Goal: Transaction & Acquisition: Purchase product/service

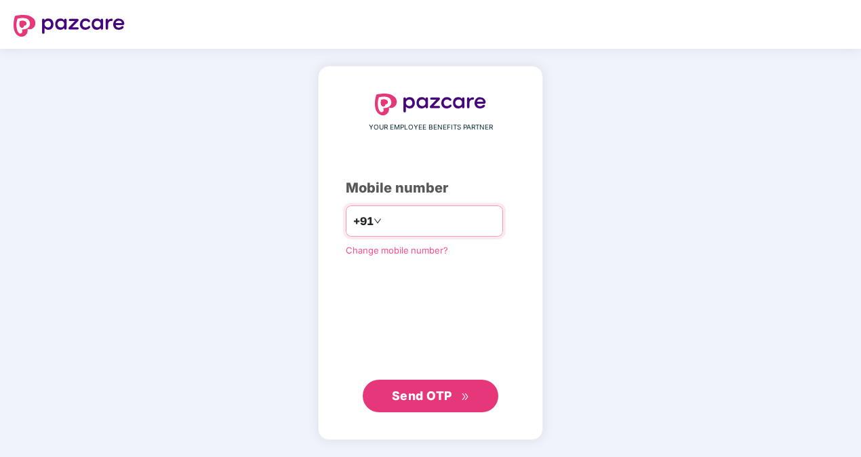
click at [435, 221] on input "number" at bounding box center [439, 221] width 111 height 22
type input "**********"
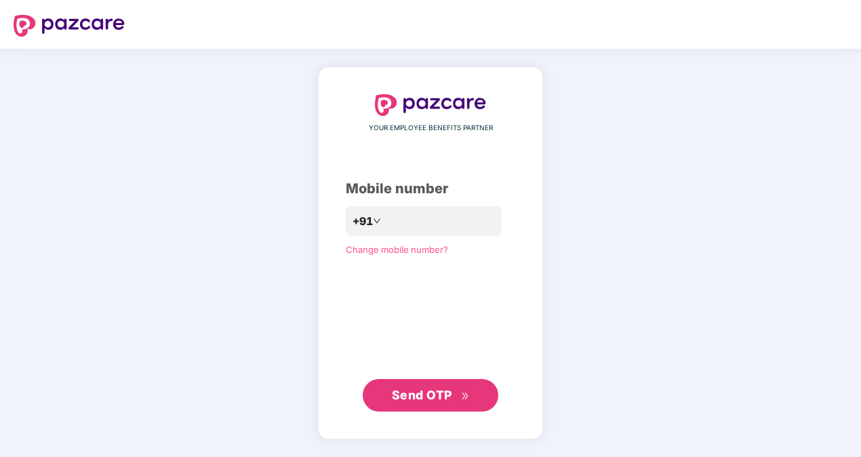
click at [424, 377] on div "**********" at bounding box center [430, 252] width 169 height 317
click at [425, 390] on span "Send OTP" at bounding box center [422, 395] width 60 height 14
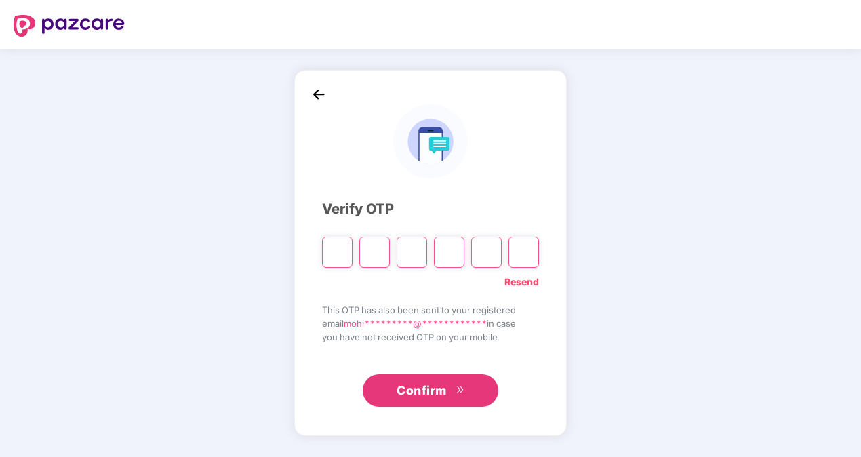
type input "*"
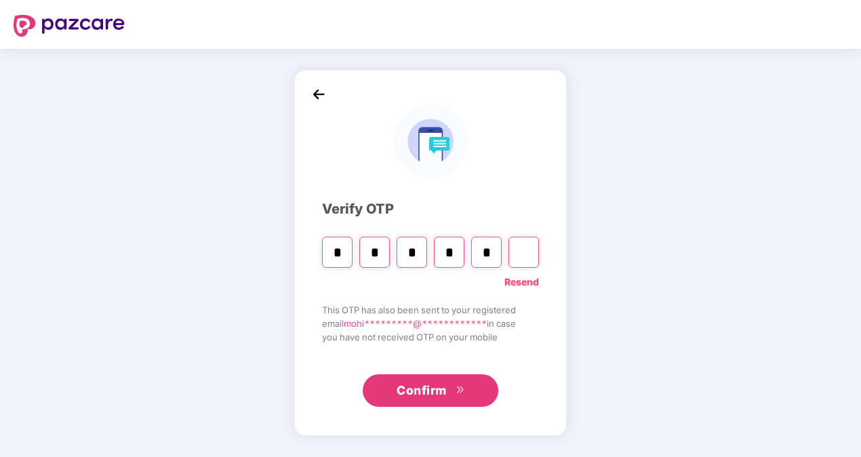
type input "*"
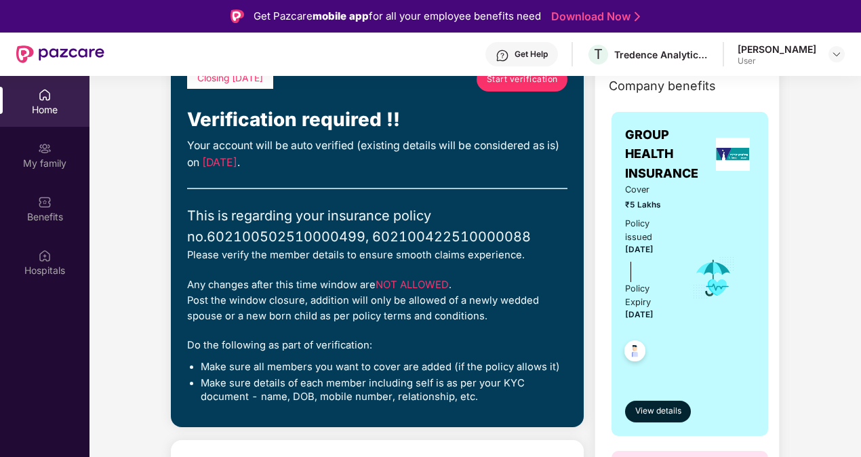
scroll to position [147, 0]
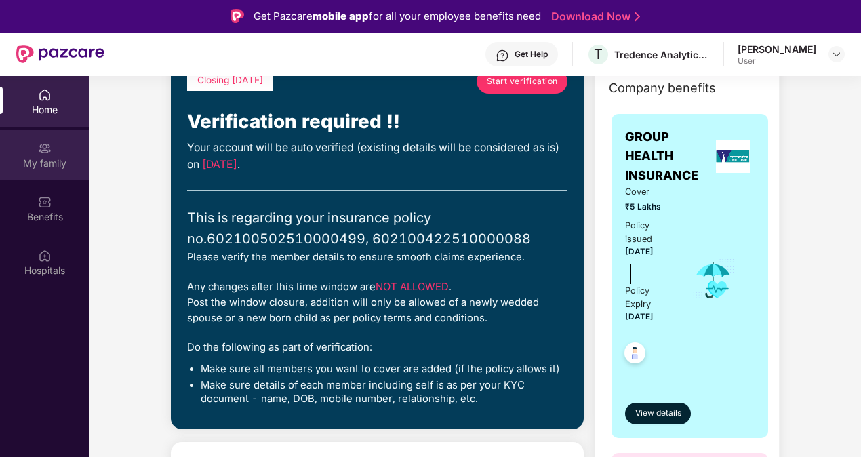
click at [56, 152] on div "My family" at bounding box center [44, 154] width 89 height 51
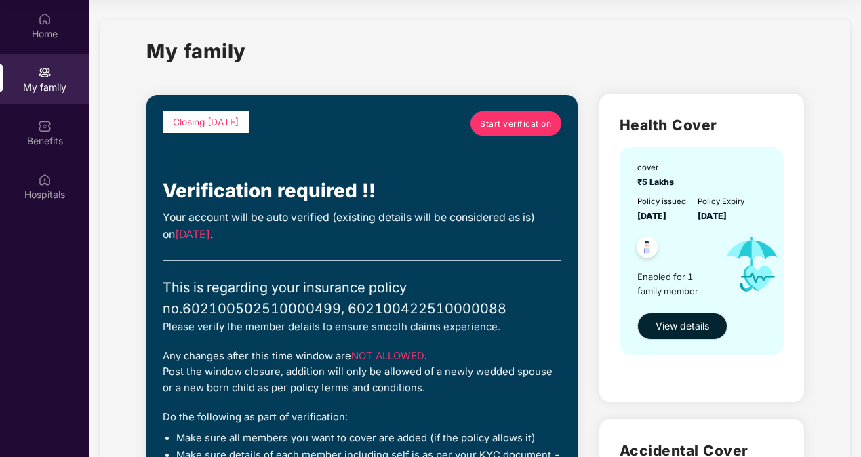
scroll to position [3, 0]
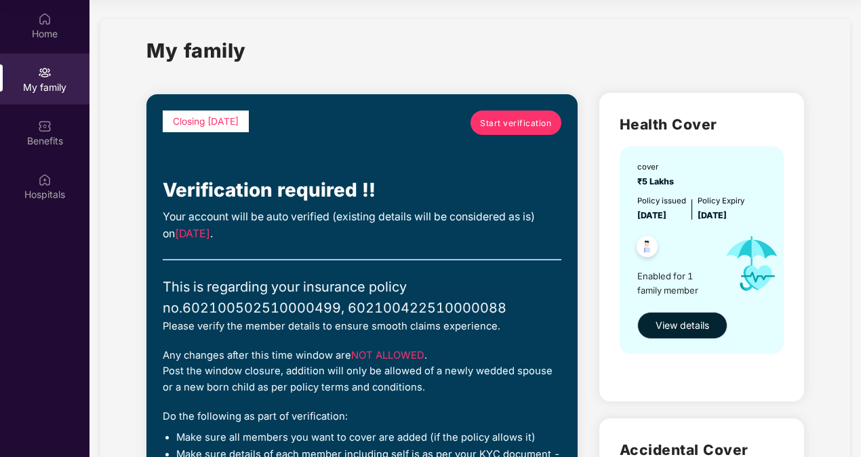
click at [670, 323] on span "View details" at bounding box center [682, 325] width 54 height 15
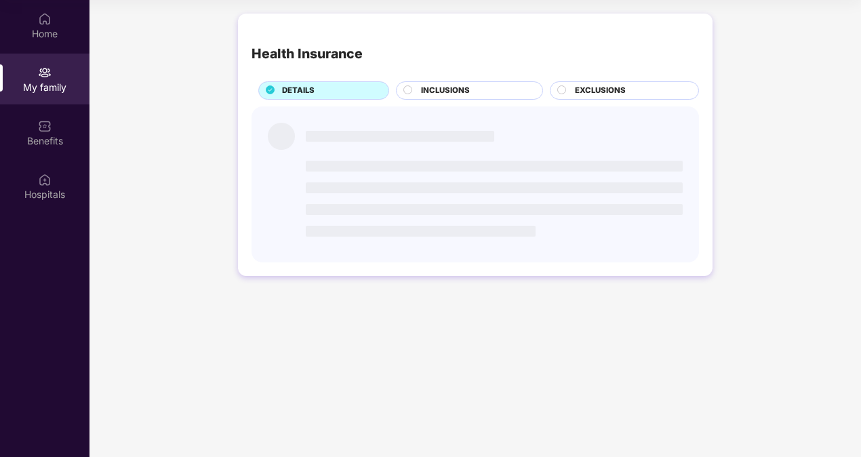
scroll to position [0, 0]
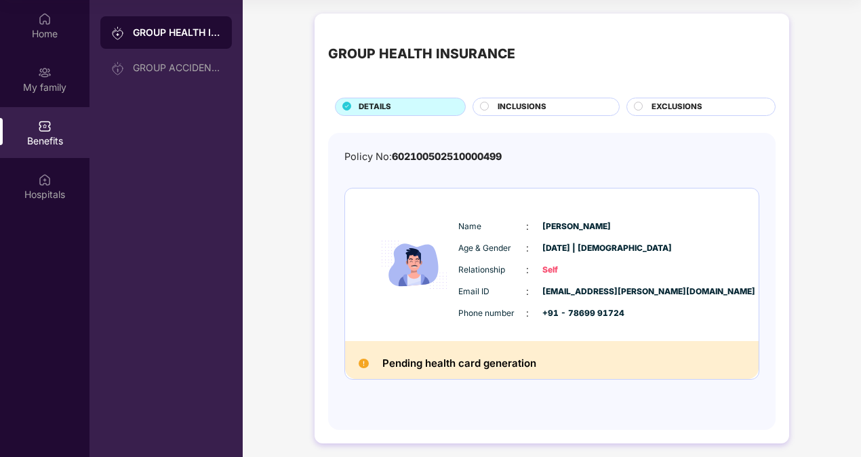
click at [527, 106] on span "INCLUSIONS" at bounding box center [521, 107] width 49 height 12
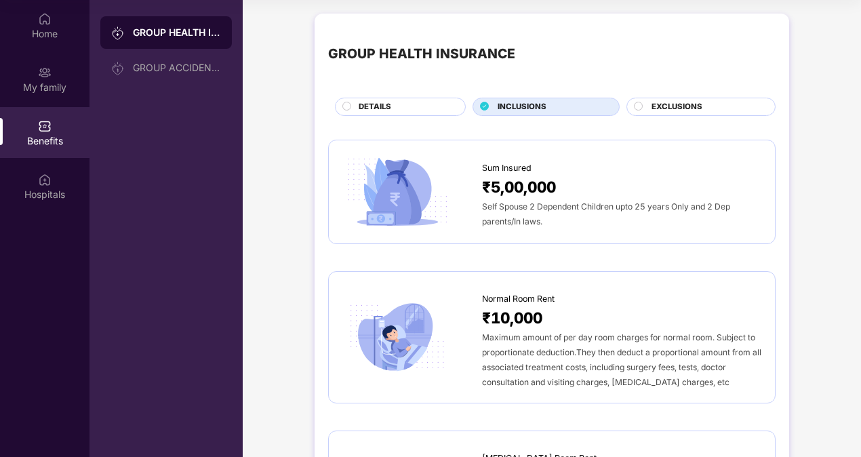
click at [653, 106] on span "EXCLUSIONS" at bounding box center [676, 107] width 51 height 12
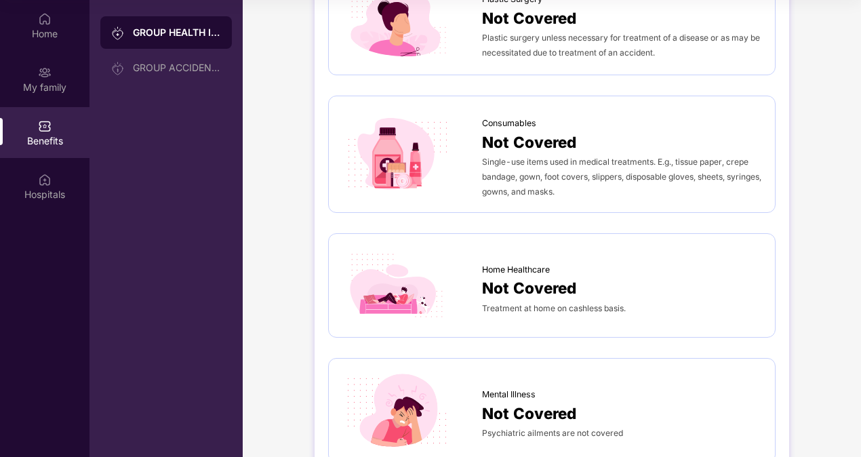
scroll to position [975, 0]
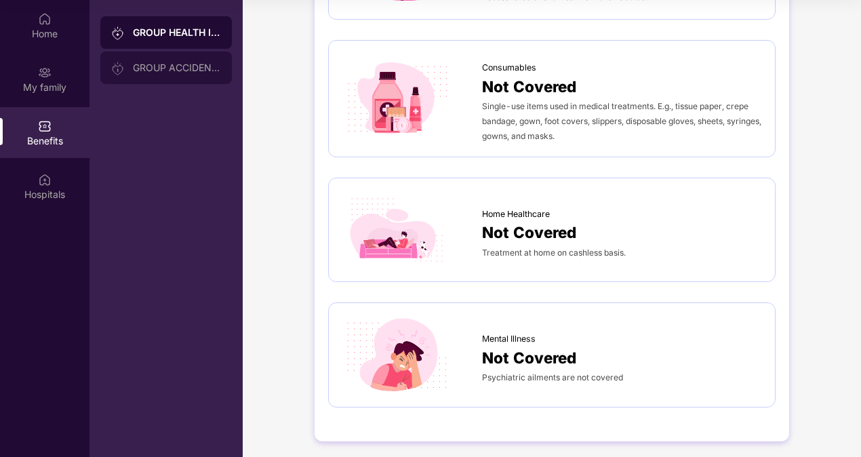
click at [148, 74] on div "GROUP ACCIDENTAL INSURANCE" at bounding box center [165, 68] width 131 height 33
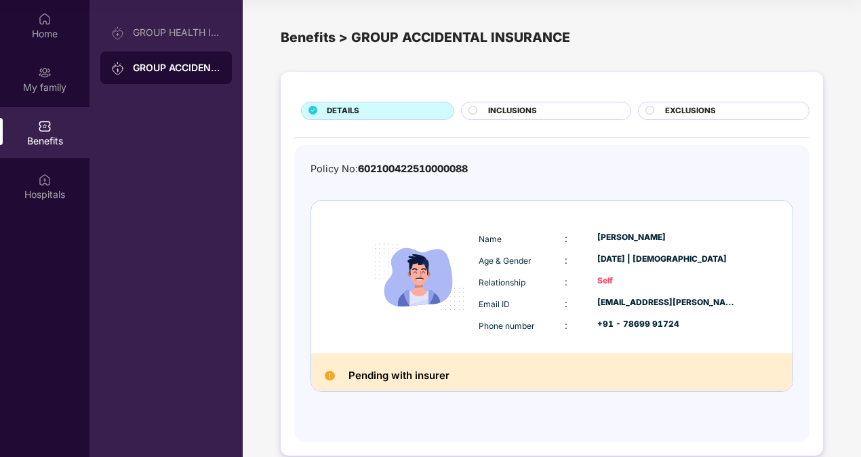
click at [535, 113] on span "INCLUSIONS" at bounding box center [512, 111] width 49 height 12
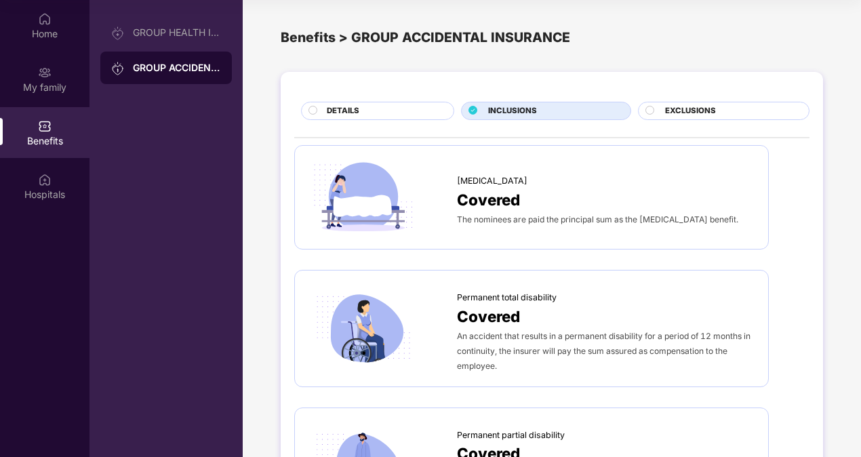
click at [706, 108] on span "EXCLUSIONS" at bounding box center [690, 111] width 51 height 12
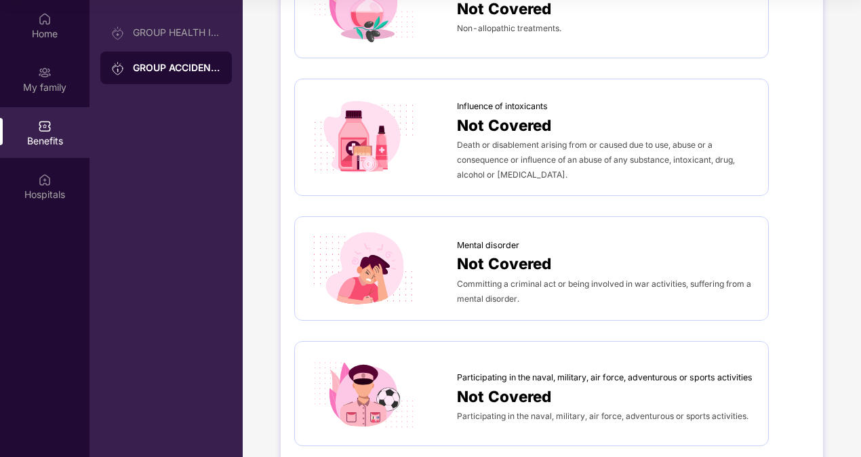
scroll to position [731, 0]
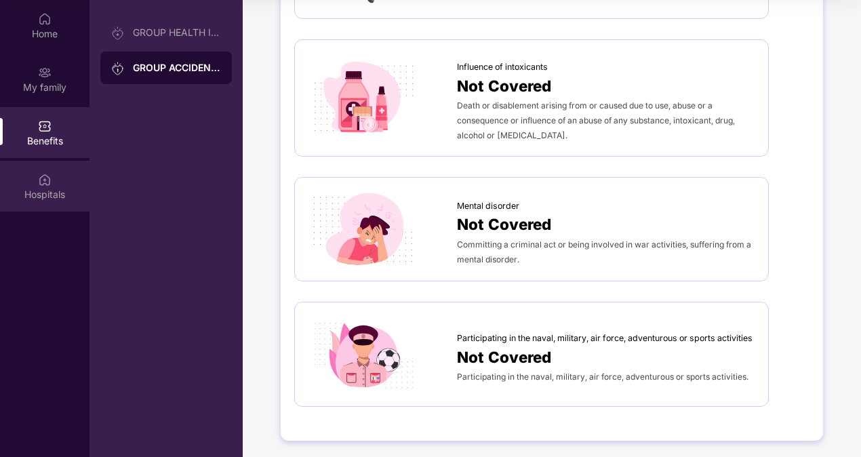
click at [47, 198] on div "Hospitals" at bounding box center [44, 195] width 89 height 14
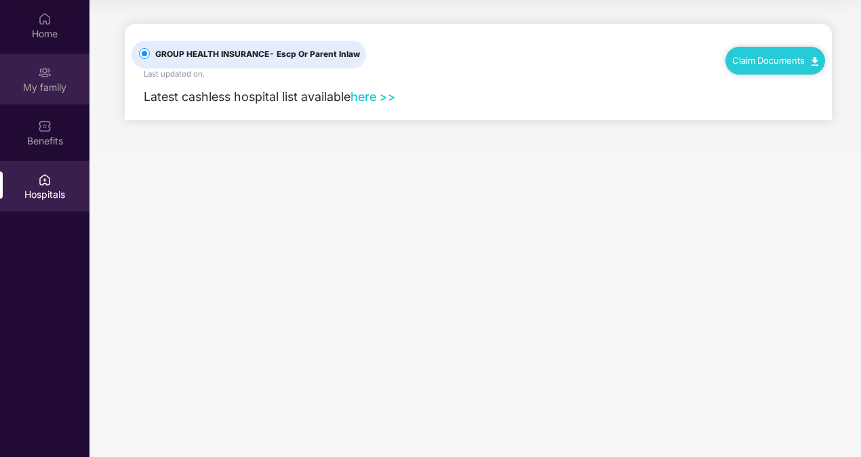
click at [55, 86] on div "My family" at bounding box center [44, 88] width 89 height 14
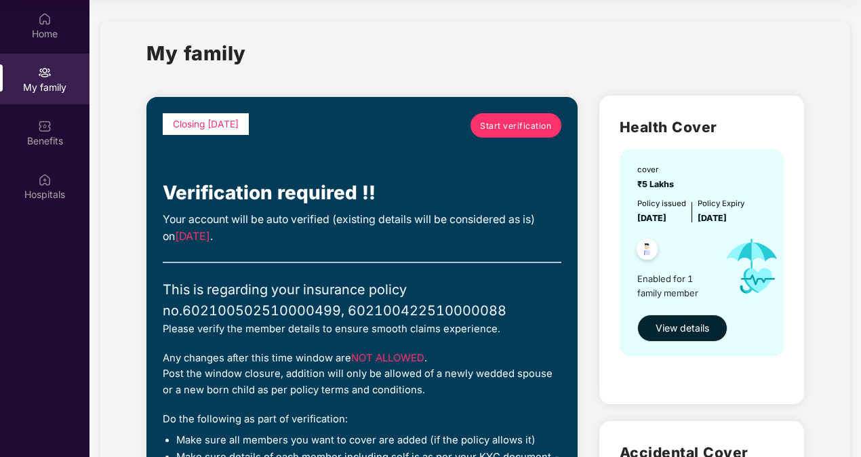
click at [484, 130] on span "Start verification" at bounding box center [515, 125] width 71 height 13
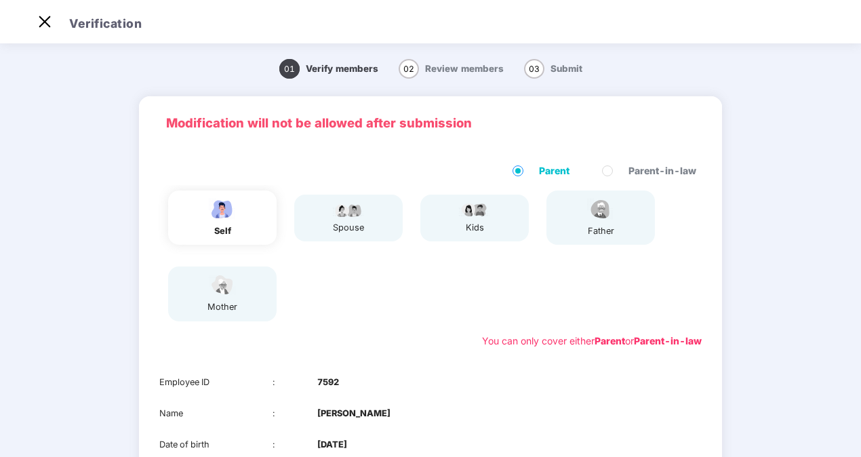
scroll to position [33, 0]
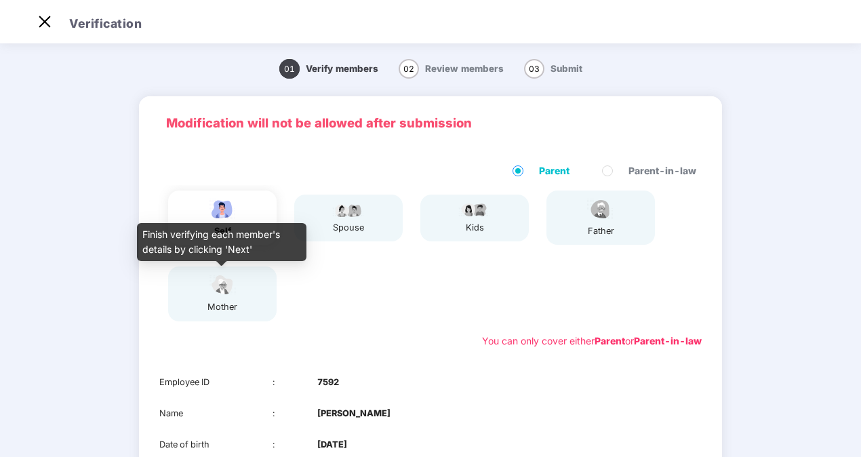
click at [236, 312] on div "mother" at bounding box center [222, 307] width 34 height 14
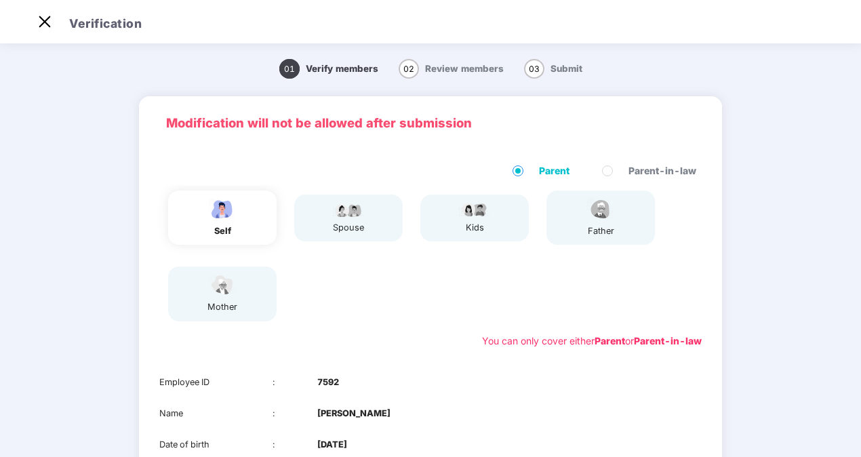
scroll to position [0, 0]
click at [533, 171] on span "Parent" at bounding box center [553, 170] width 41 height 15
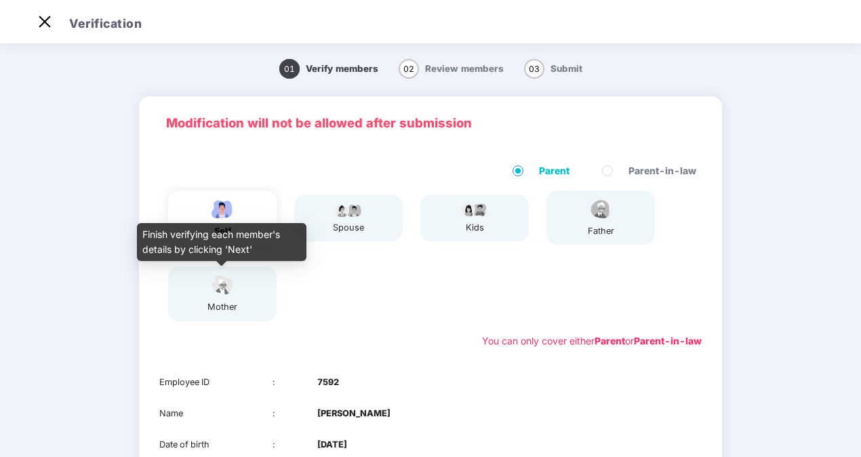
click at [214, 294] on img at bounding box center [222, 285] width 34 height 24
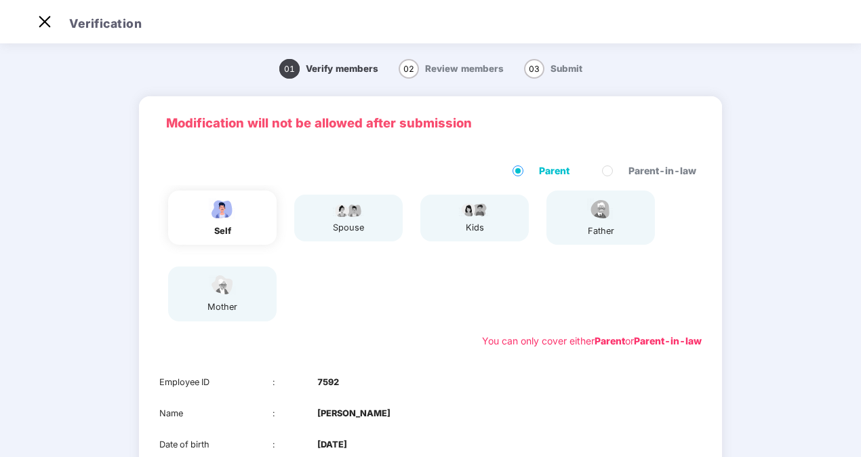
scroll to position [190, 0]
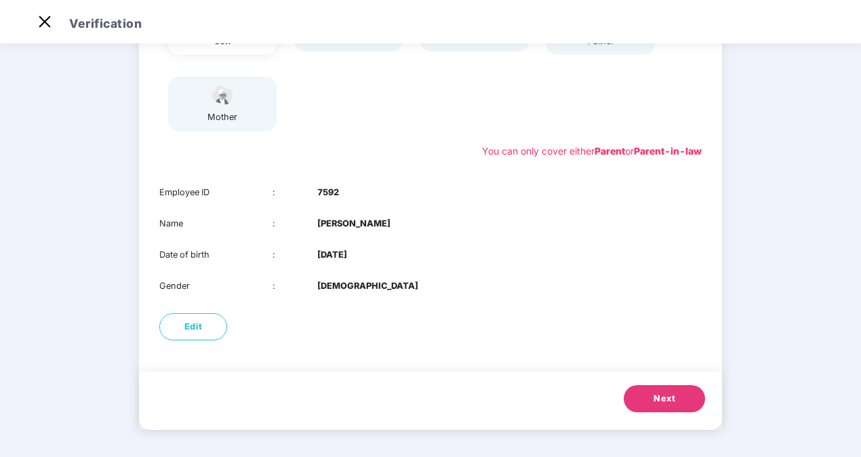
click at [670, 398] on span "Next" at bounding box center [664, 399] width 22 height 14
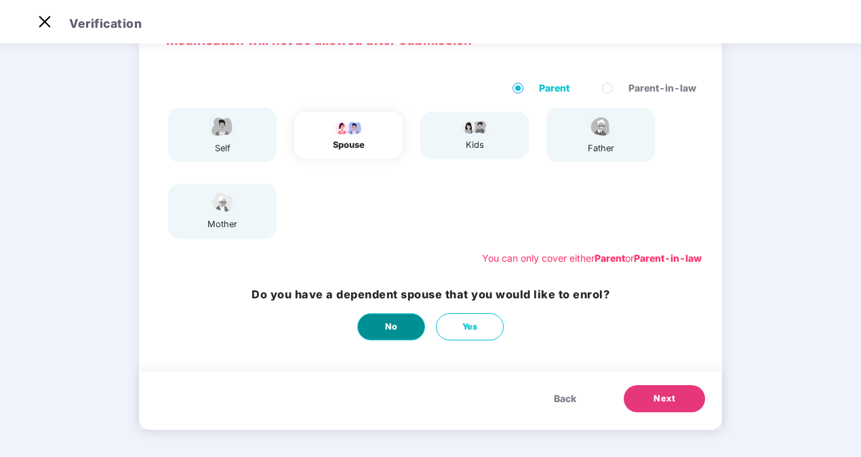
click at [373, 325] on button "No" at bounding box center [391, 326] width 68 height 27
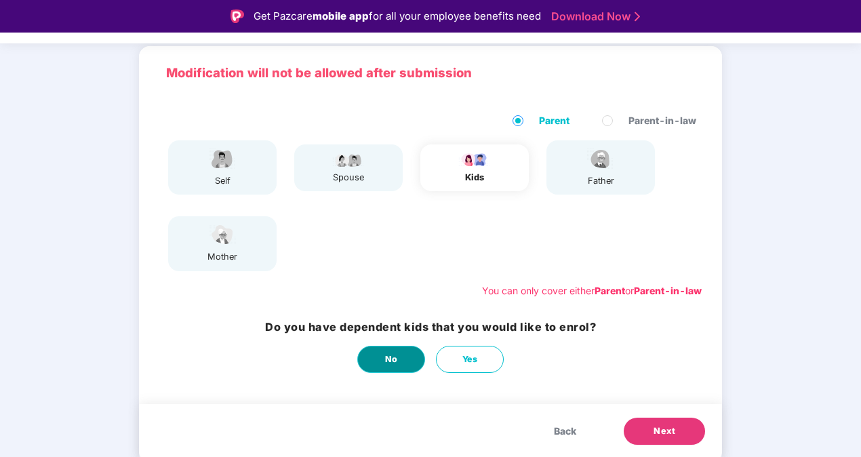
click at [399, 362] on button "No" at bounding box center [391, 359] width 68 height 27
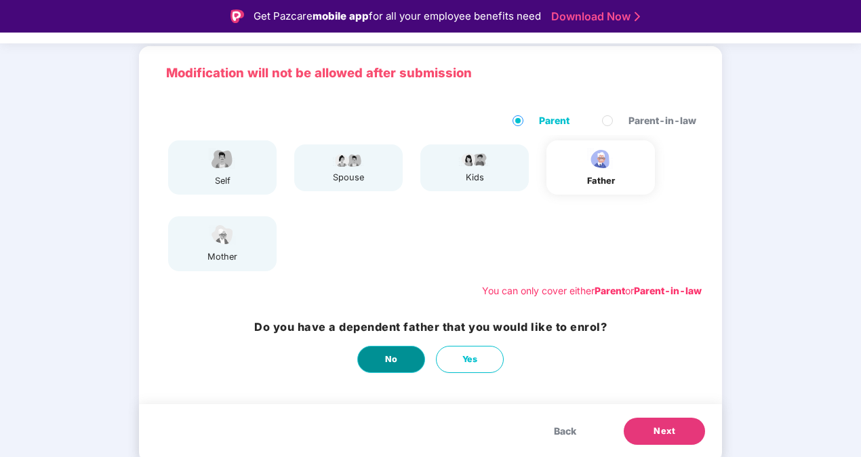
click at [399, 362] on button "No" at bounding box center [391, 359] width 68 height 27
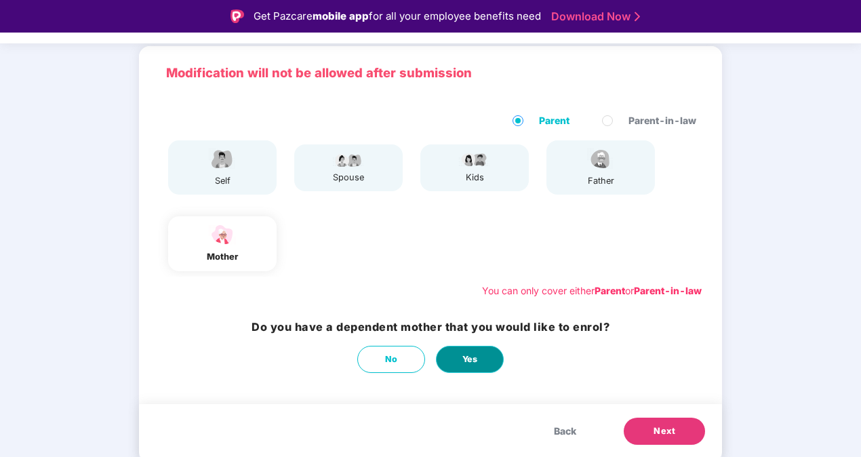
click at [478, 356] on button "Yes" at bounding box center [470, 359] width 68 height 27
select select "******"
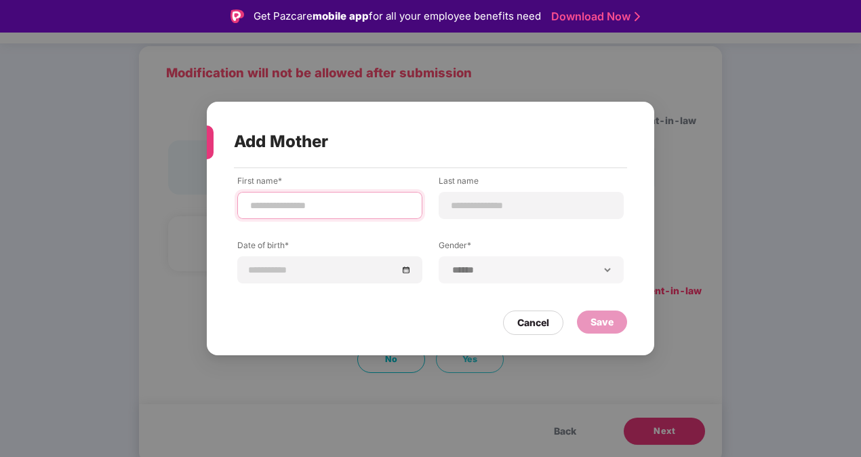
click at [289, 204] on input at bounding box center [330, 206] width 162 height 14
type input "**********"
type input "*******"
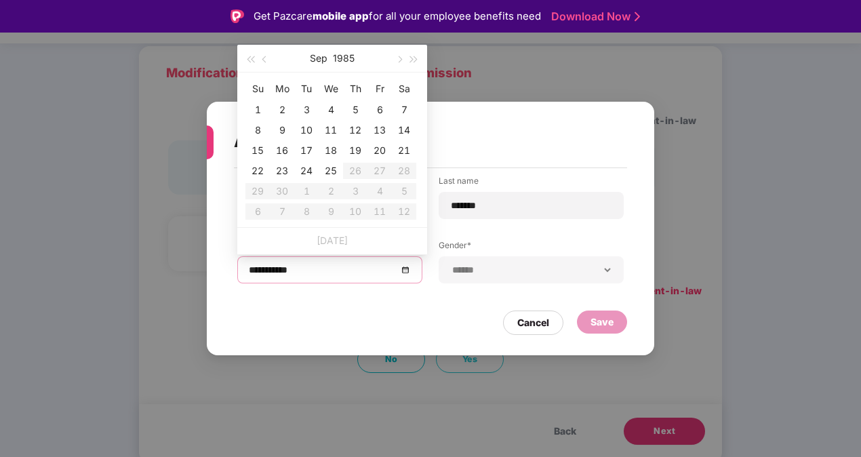
type input "**********"
click at [345, 57] on button "1985" at bounding box center [344, 58] width 22 height 27
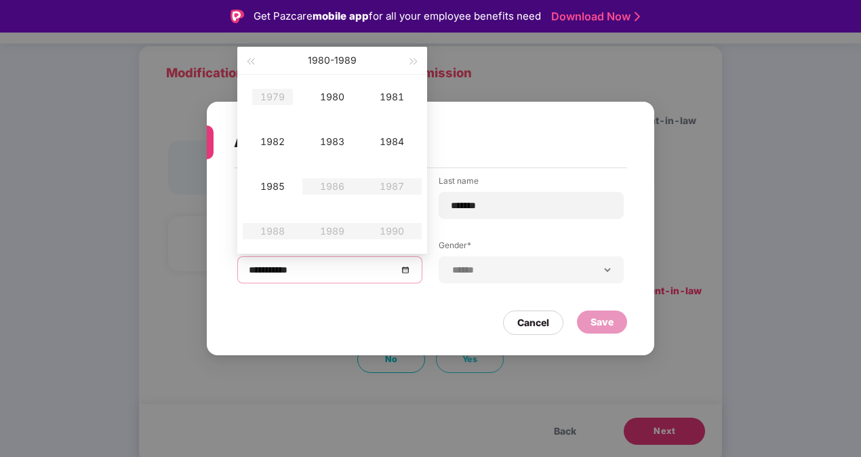
type input "**********"
click at [249, 58] on button "button" at bounding box center [250, 60] width 15 height 27
type input "**********"
click at [272, 225] on div "1968" at bounding box center [272, 231] width 41 height 16
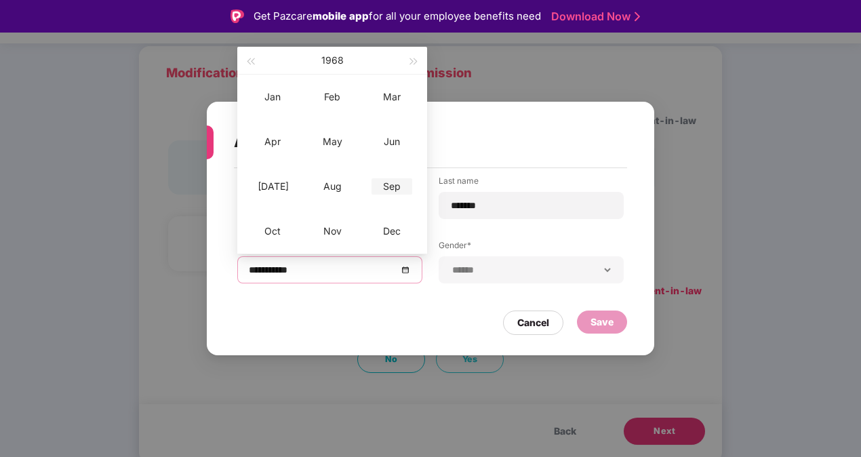
type input "**********"
click at [394, 183] on div "Sep" at bounding box center [391, 186] width 41 height 16
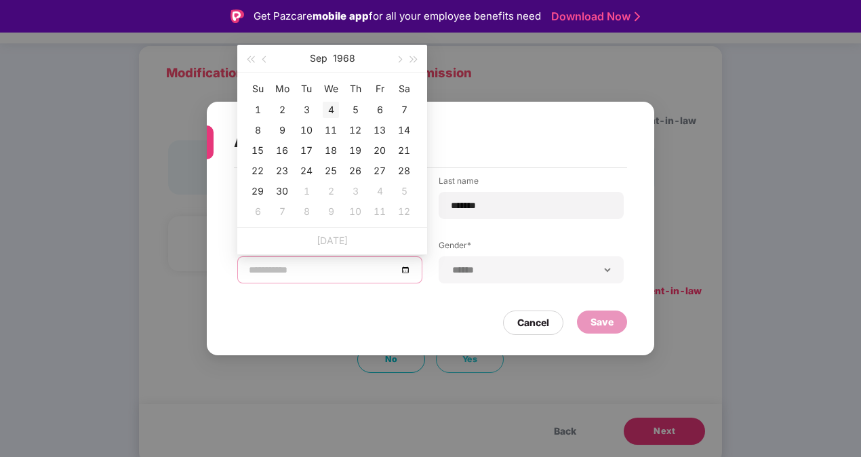
type input "**********"
click at [354, 108] on div "5" at bounding box center [355, 110] width 16 height 16
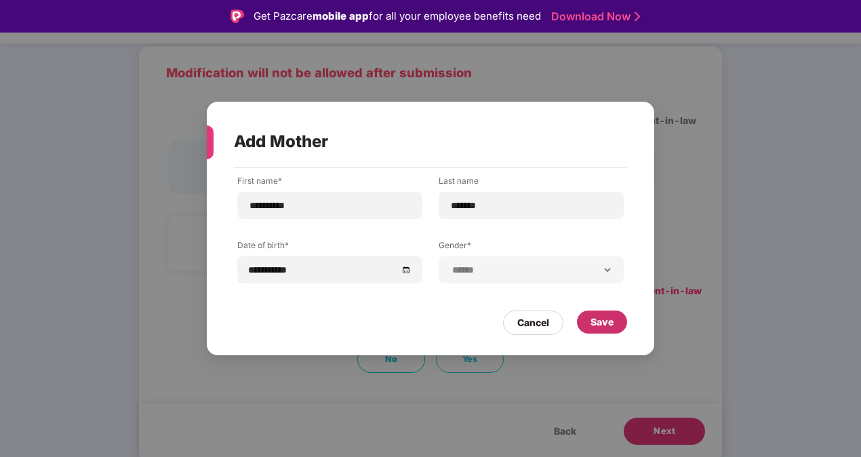
click at [618, 323] on div "Save" at bounding box center [602, 321] width 50 height 23
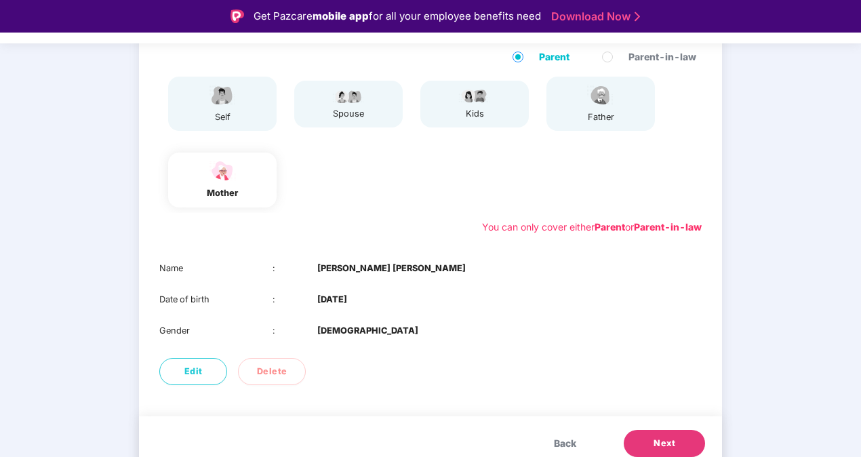
scroll to position [159, 0]
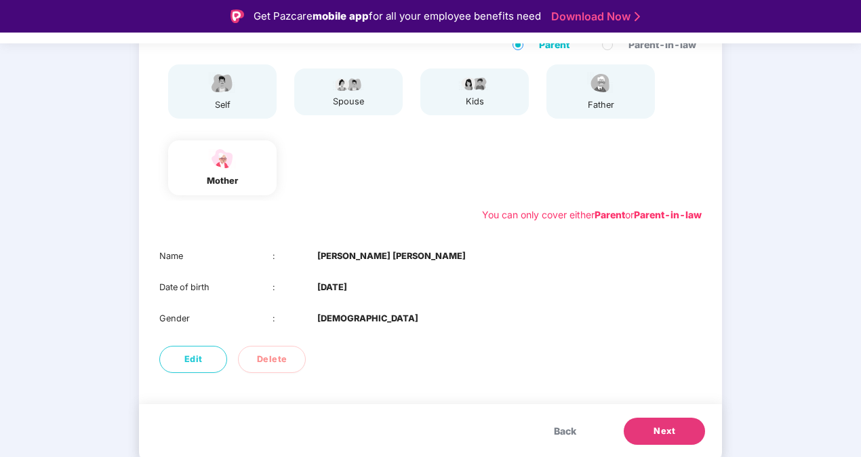
click at [655, 438] on span "Next" at bounding box center [664, 431] width 22 height 14
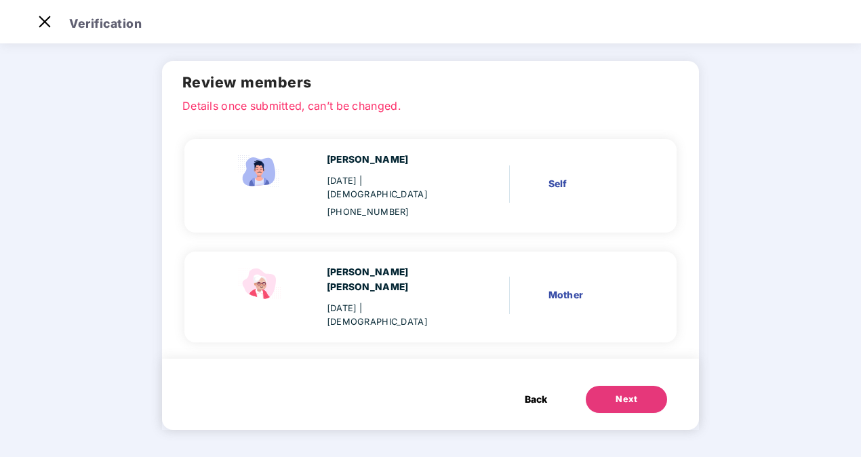
scroll to position [0, 0]
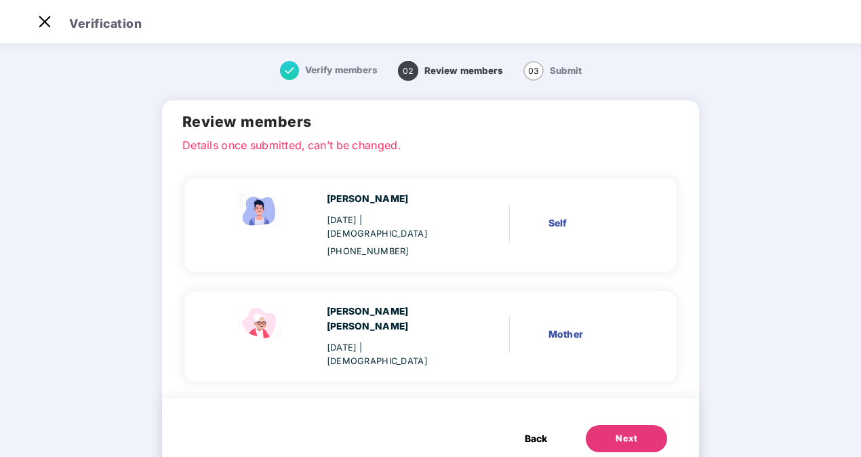
click at [626, 425] on button "Next" at bounding box center [626, 438] width 81 height 27
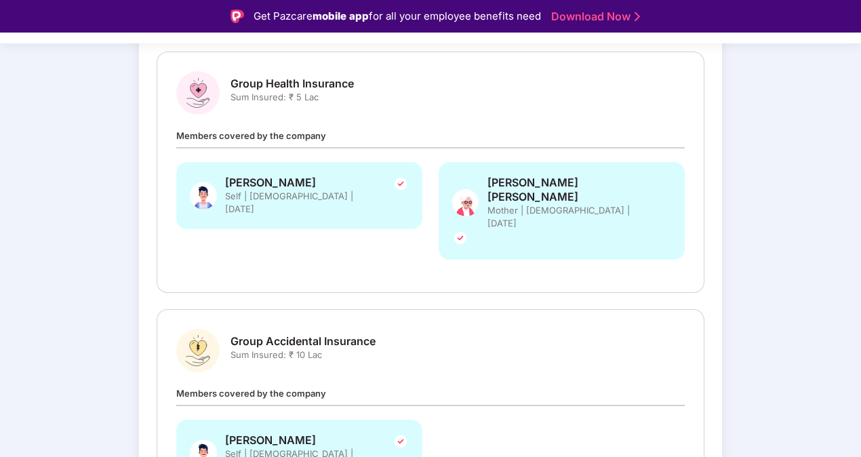
scroll to position [264, 0]
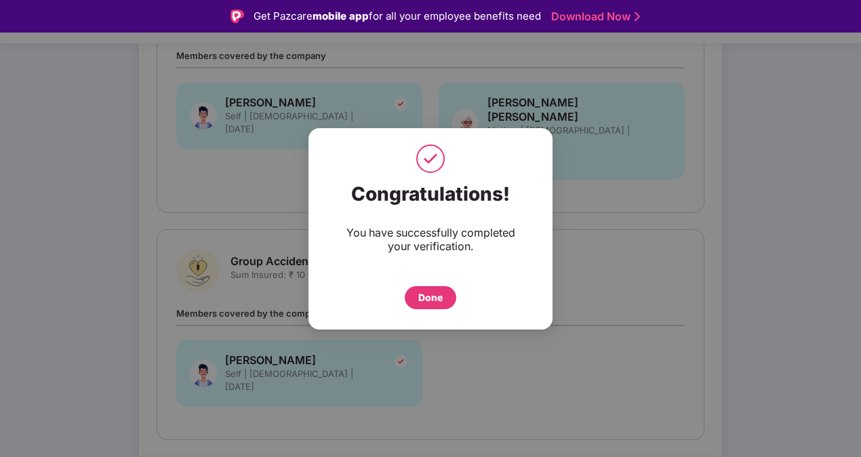
click at [430, 294] on div "Done" at bounding box center [430, 297] width 24 height 15
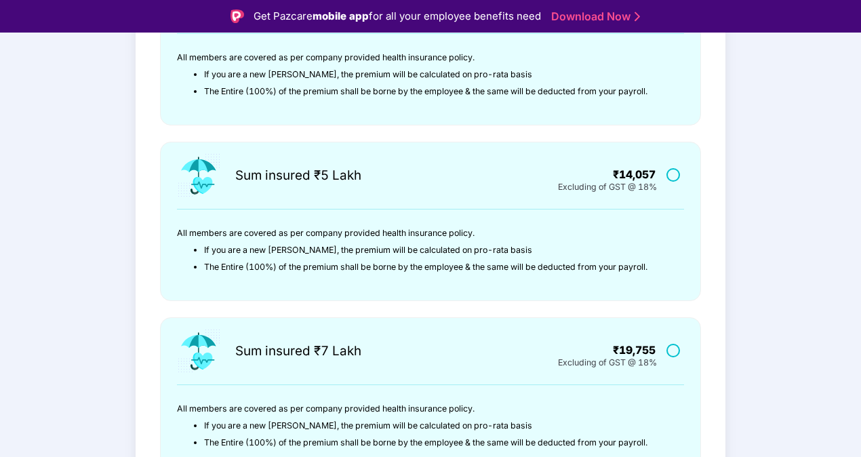
scroll to position [435, 0]
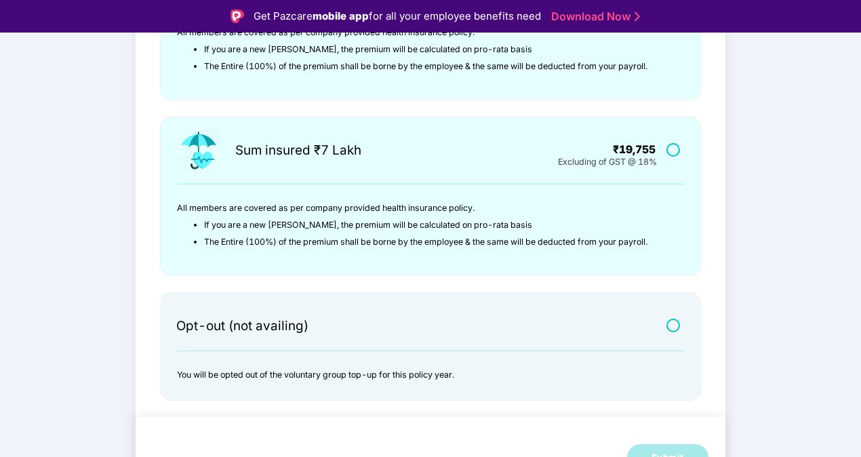
click at [670, 324] on label at bounding box center [674, 325] width 17 height 12
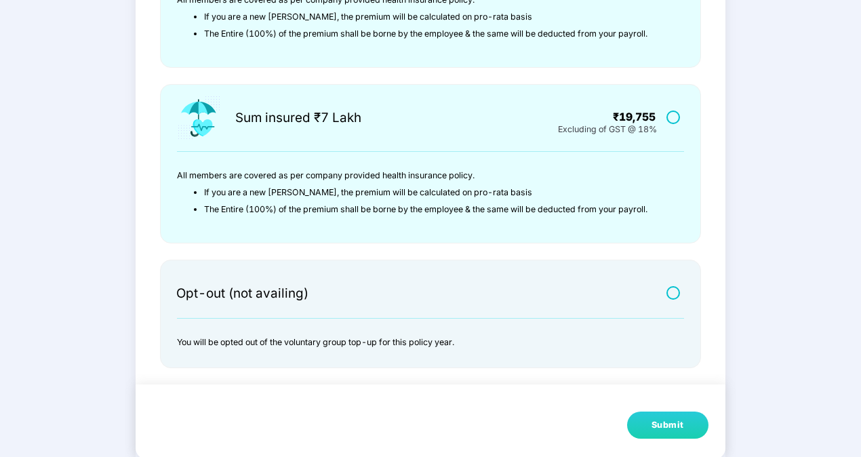
click at [676, 424] on div "Submit" at bounding box center [667, 425] width 33 height 14
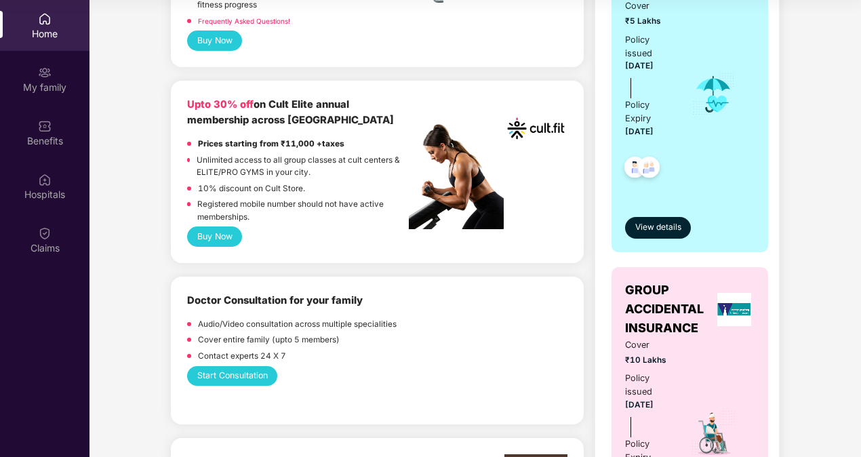
scroll to position [489, 0]
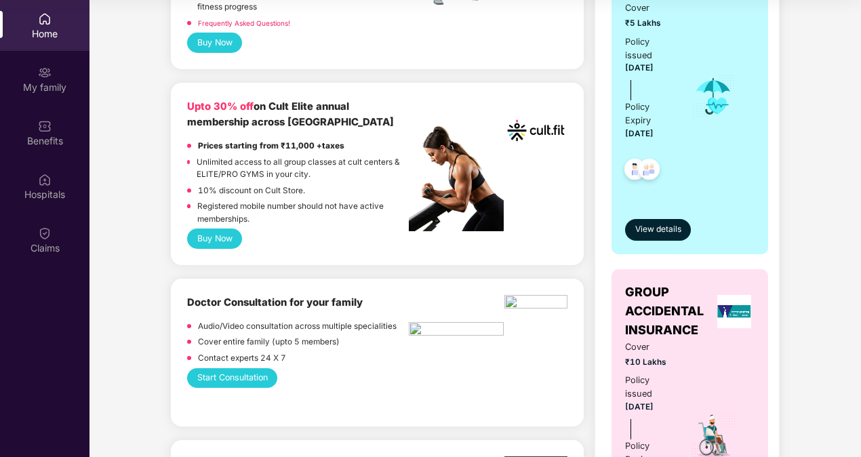
click at [211, 233] on button "Buy Now" at bounding box center [214, 238] width 55 height 20
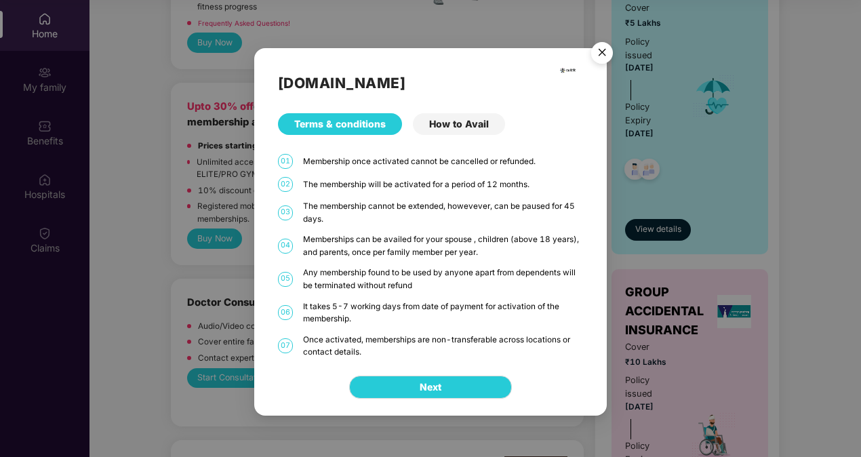
click at [455, 123] on div "How to Avail" at bounding box center [459, 124] width 92 height 22
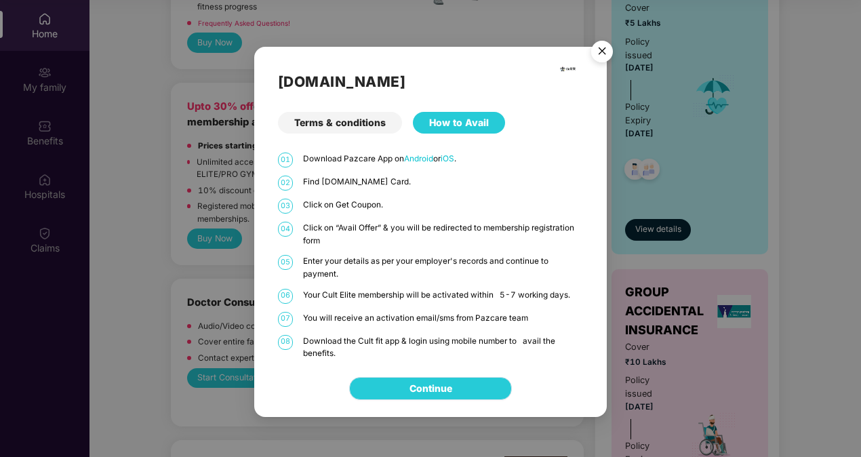
click at [409, 392] on link "Continue" at bounding box center [430, 388] width 43 height 15
click at [601, 56] on img "Close" at bounding box center [602, 54] width 38 height 38
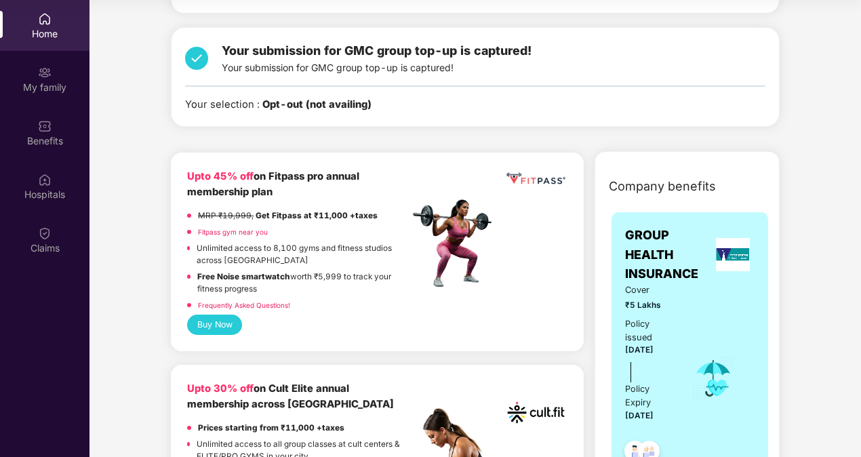
scroll to position [208, 0]
click at [269, 221] on div "MRP ₹19,999, Get Fitpass at ₹11,000 +taxes" at bounding box center [288, 217] width 180 height 16
click at [199, 326] on button "Buy Now" at bounding box center [214, 324] width 55 height 20
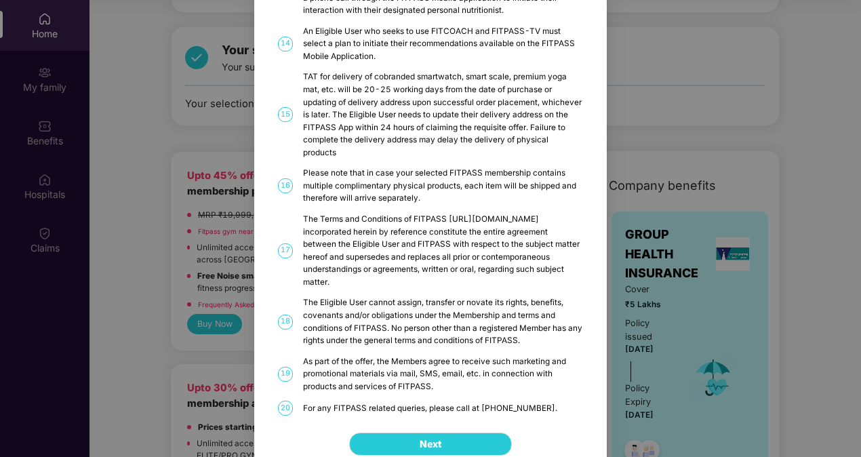
scroll to position [676, 0]
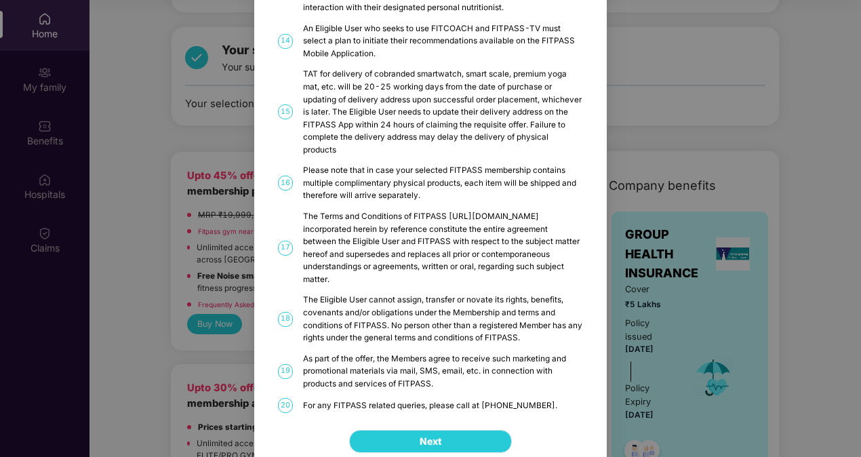
click at [413, 430] on button "Next" at bounding box center [430, 441] width 163 height 23
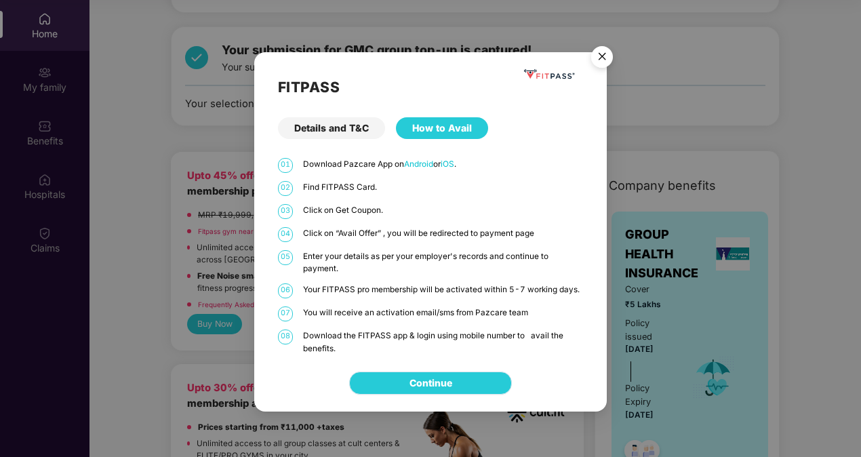
click at [409, 383] on link "Continue" at bounding box center [430, 382] width 43 height 15
